Goal: Task Accomplishment & Management: Manage account settings

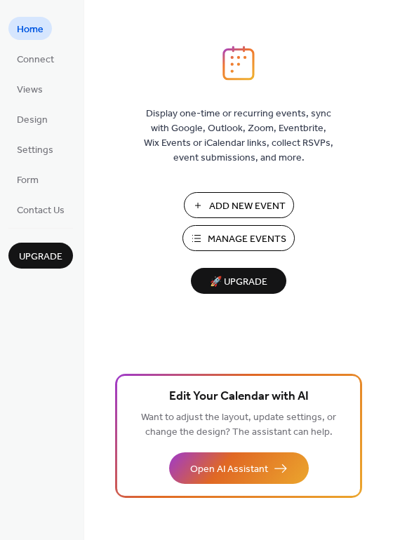
click at [239, 236] on span "Manage Events" at bounding box center [247, 239] width 79 height 15
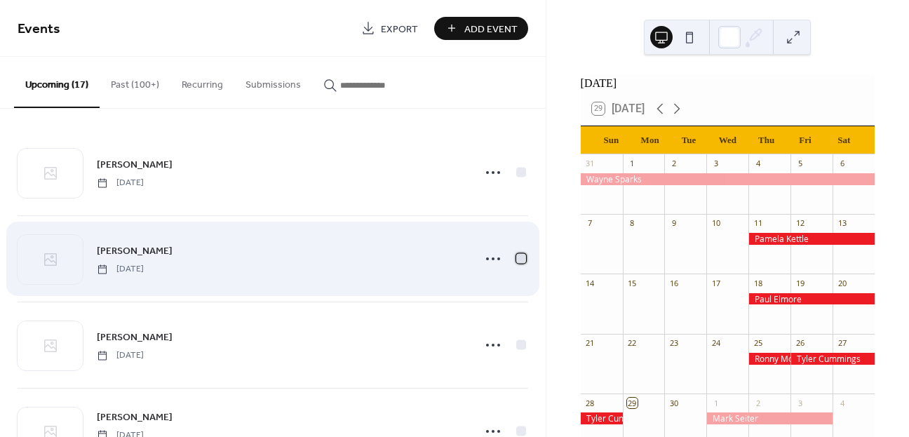
click at [516, 258] on div at bounding box center [521, 258] width 10 height 10
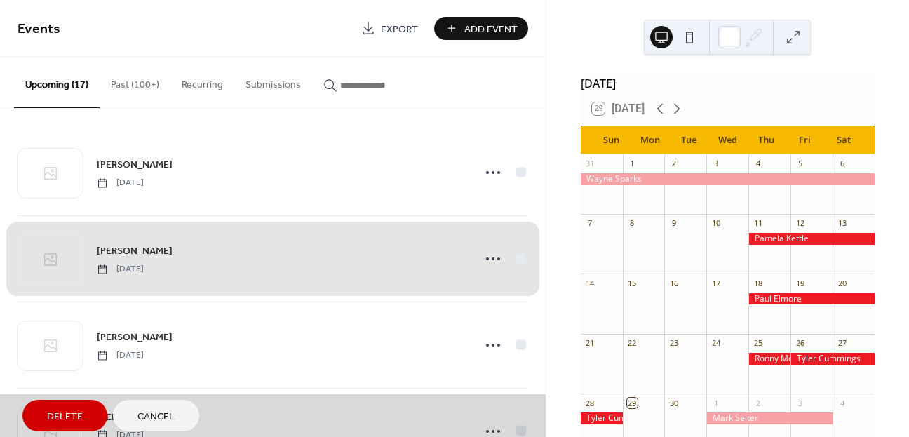
click at [79, 412] on span "Delete" at bounding box center [65, 417] width 36 height 15
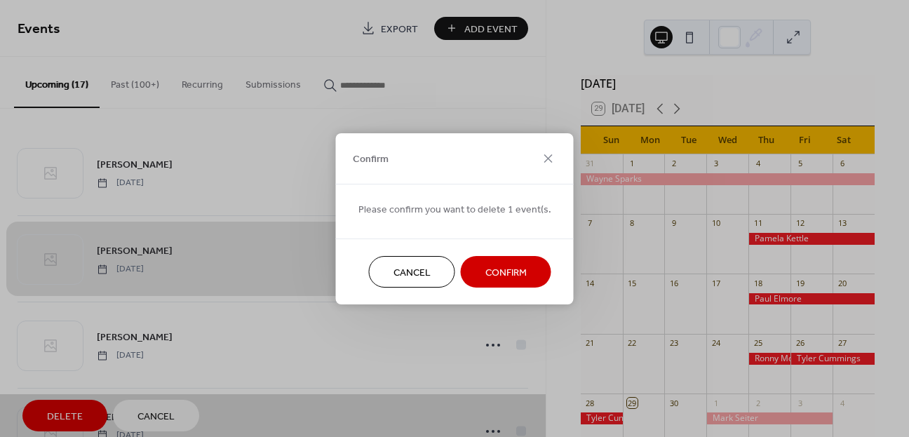
click at [491, 276] on span "Confirm" at bounding box center [506, 272] width 41 height 15
